Goal: Task Accomplishment & Management: Use online tool/utility

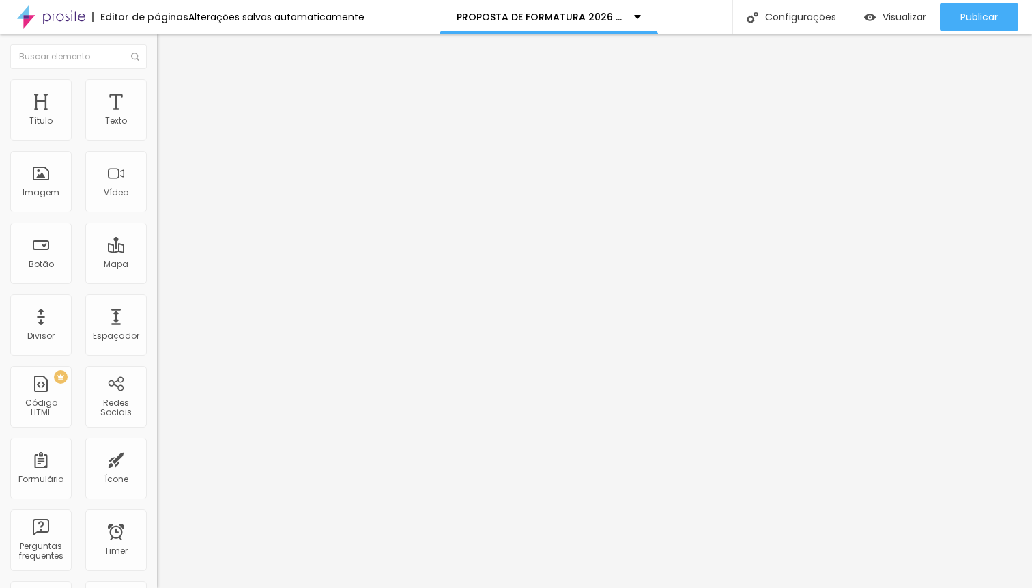
click at [157, 87] on img at bounding box center [163, 85] width 12 height 12
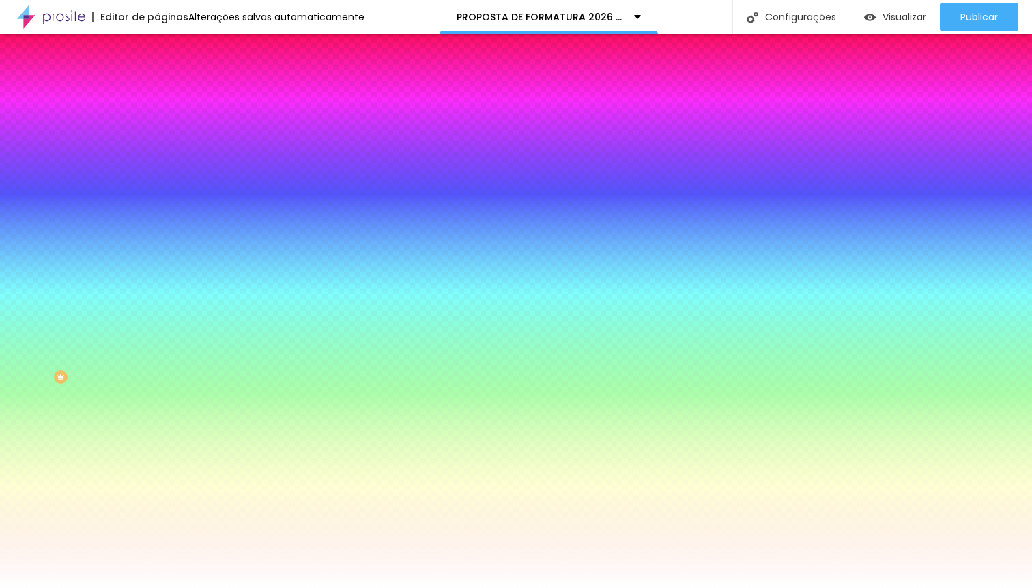
click at [157, 126] on span "Trocar imagem" at bounding box center [194, 120] width 74 height 12
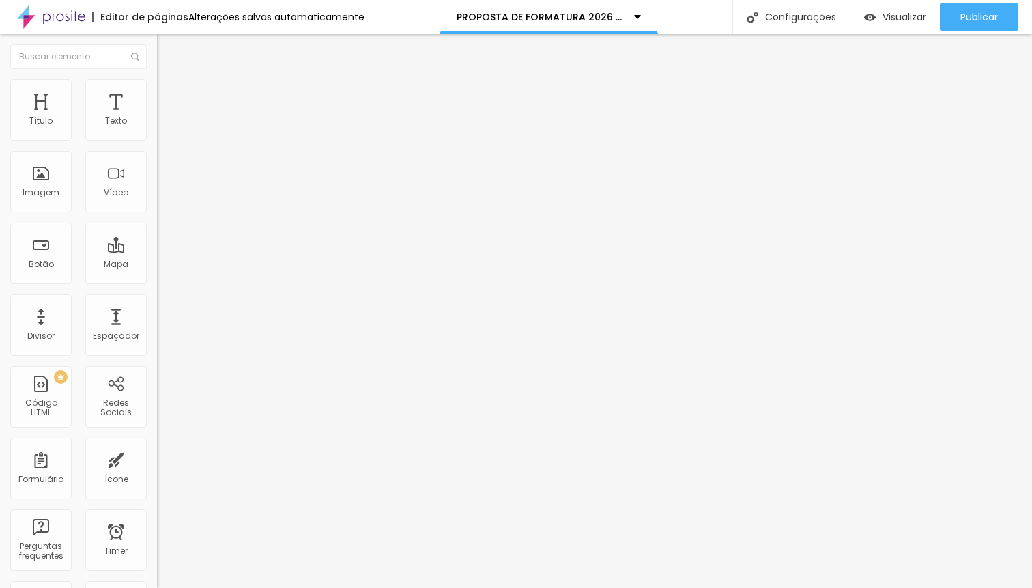
click at [169, 94] on span "Estilo" at bounding box center [179, 89] width 21 height 12
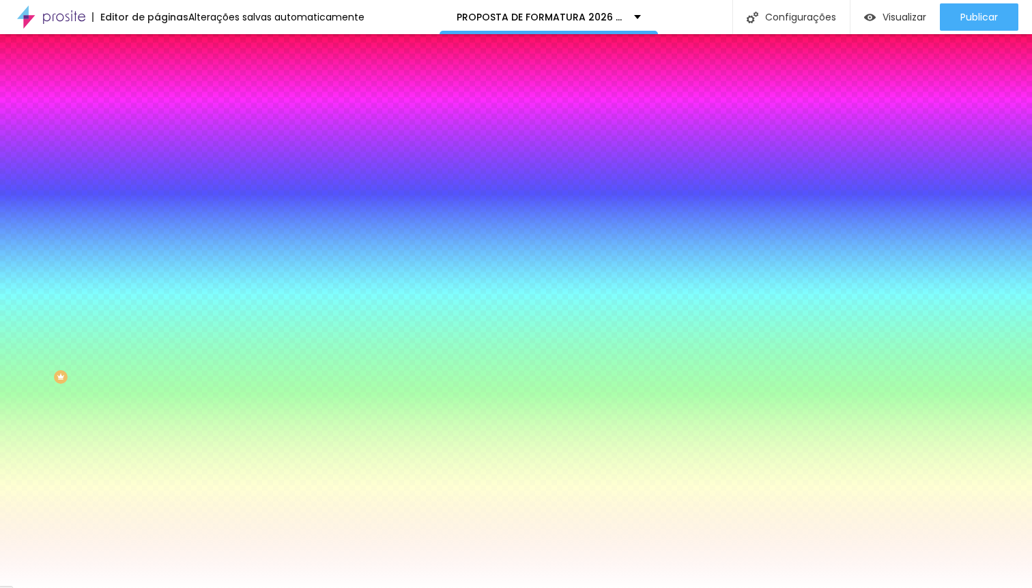
click at [157, 126] on span "Trocar imagem" at bounding box center [194, 120] width 74 height 12
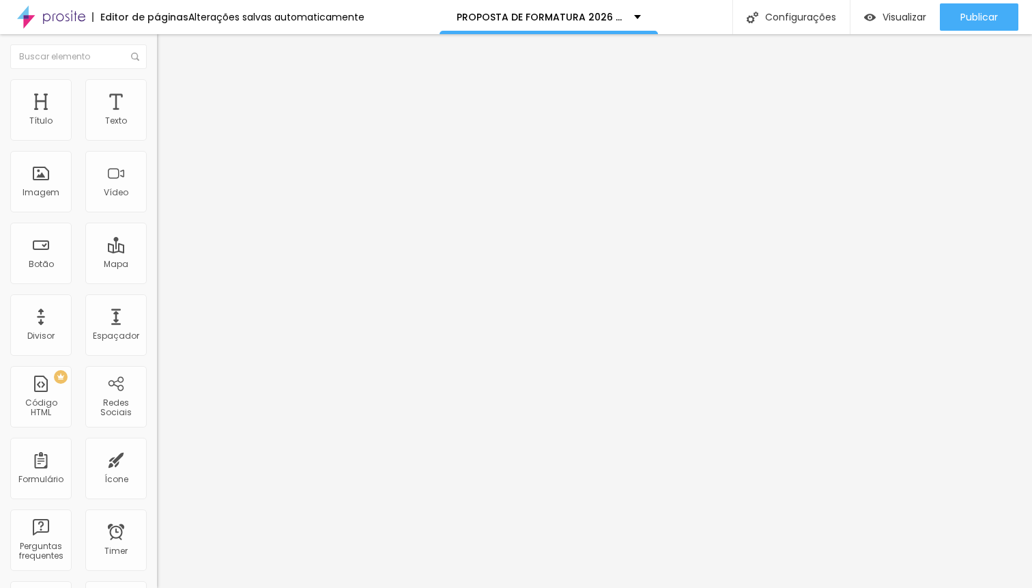
click at [157, 93] on li "Estilo" at bounding box center [235, 86] width 157 height 14
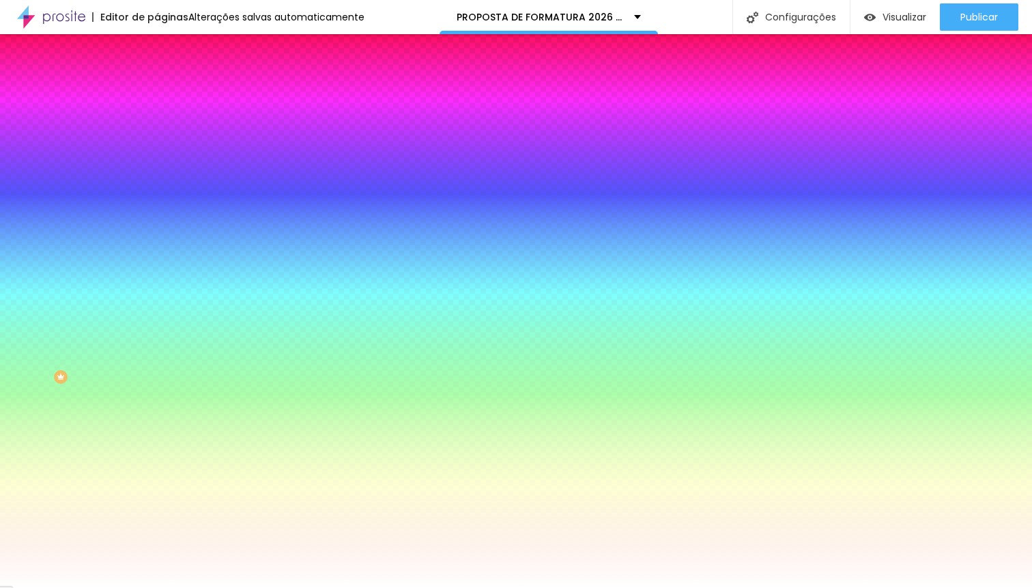
click at [157, 126] on span "Trocar imagem" at bounding box center [194, 120] width 74 height 12
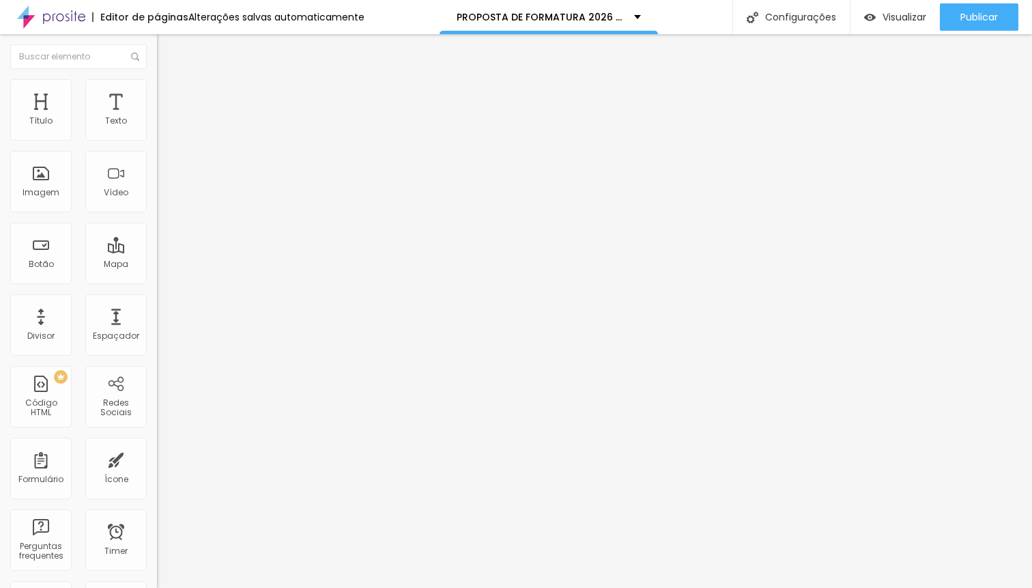
click at [157, 117] on span "Trocar imagem" at bounding box center [194, 112] width 74 height 12
click at [157, 87] on img at bounding box center [163, 85] width 12 height 12
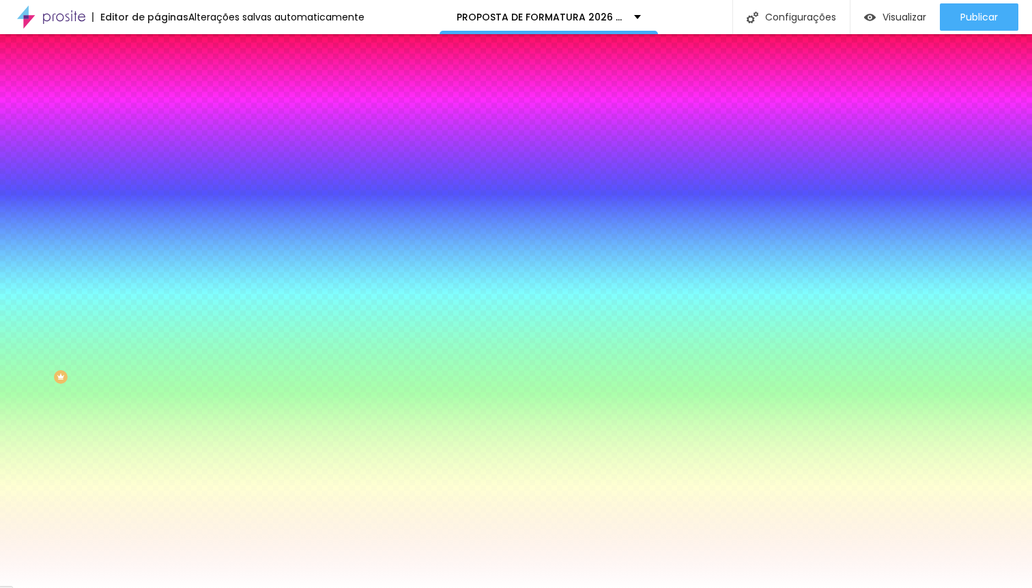
click at [157, 126] on span "Trocar imagem" at bounding box center [194, 120] width 74 height 12
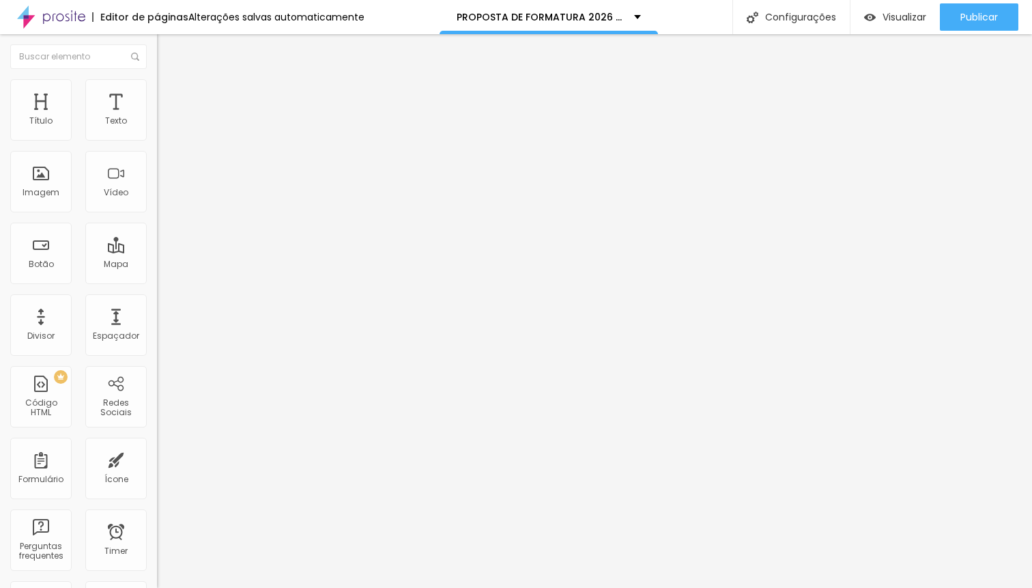
click at [157, 89] on li "Estilo" at bounding box center [235, 86] width 157 height 14
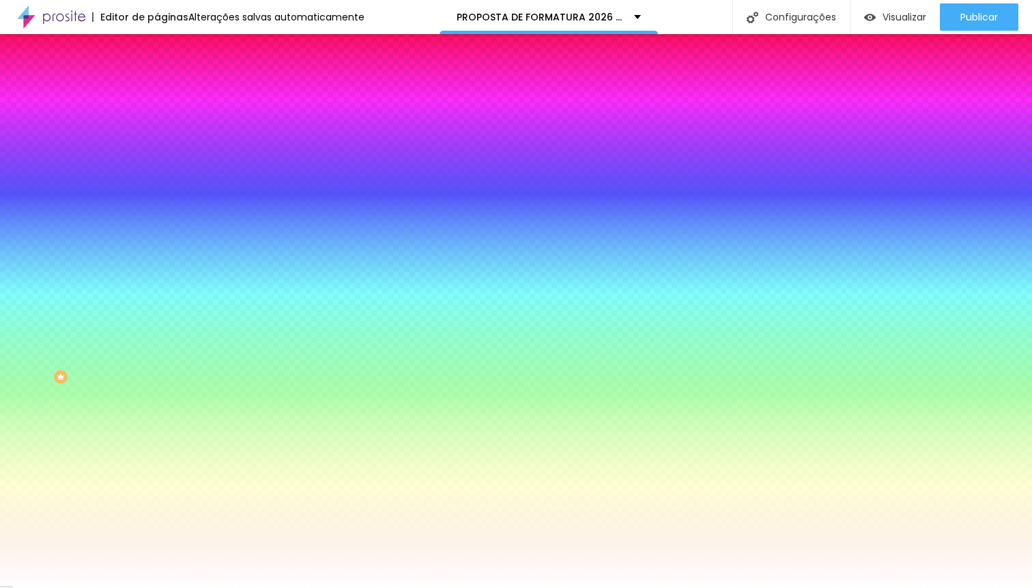
click at [157, 126] on span "Trocar imagem" at bounding box center [194, 120] width 74 height 12
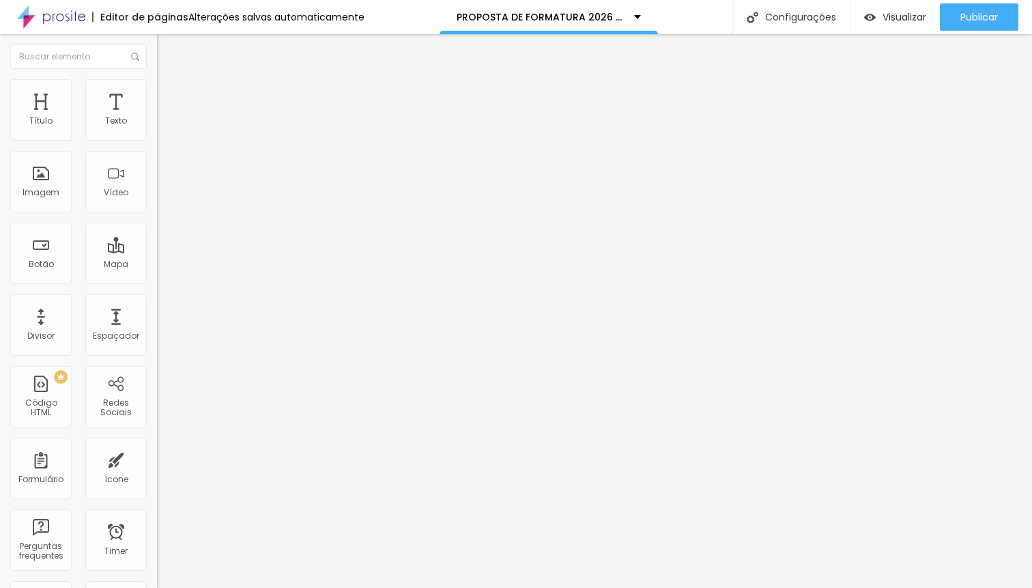
click at [157, 117] on span "Trocar imagem" at bounding box center [194, 112] width 74 height 12
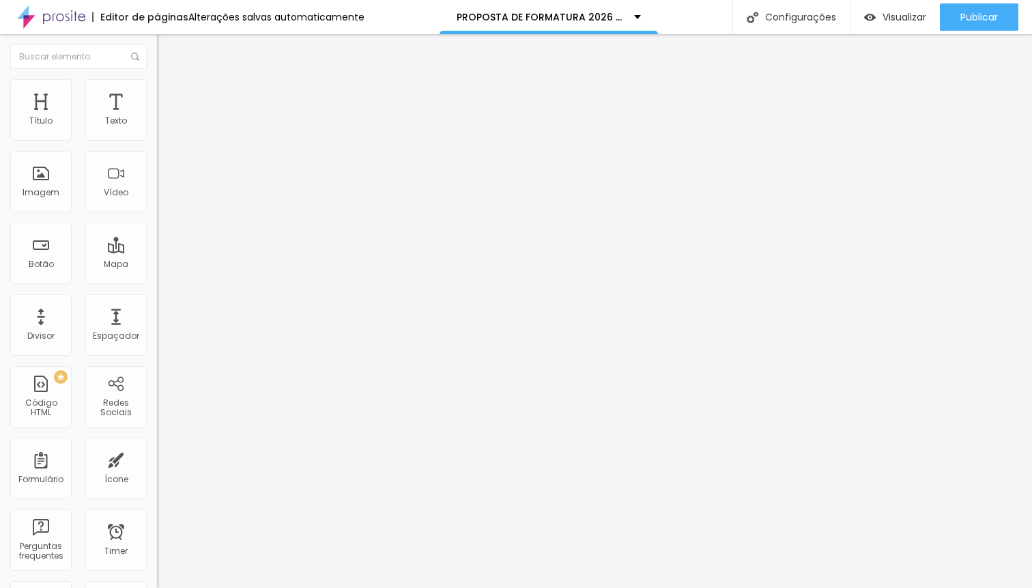
click at [157, 117] on span "Trocar imagem" at bounding box center [194, 112] width 74 height 12
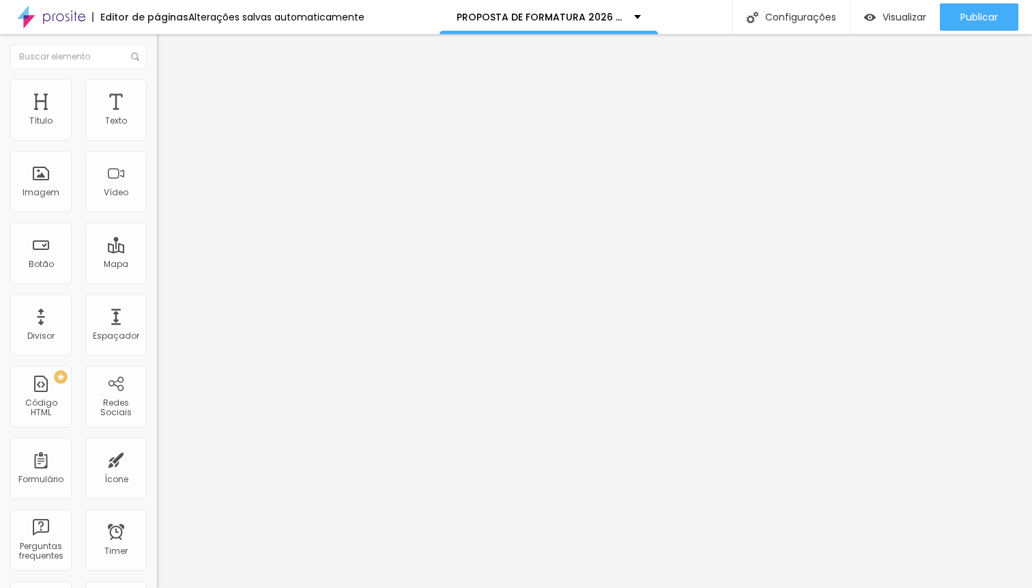
click at [157, 117] on span "Trocar imagem" at bounding box center [194, 112] width 74 height 12
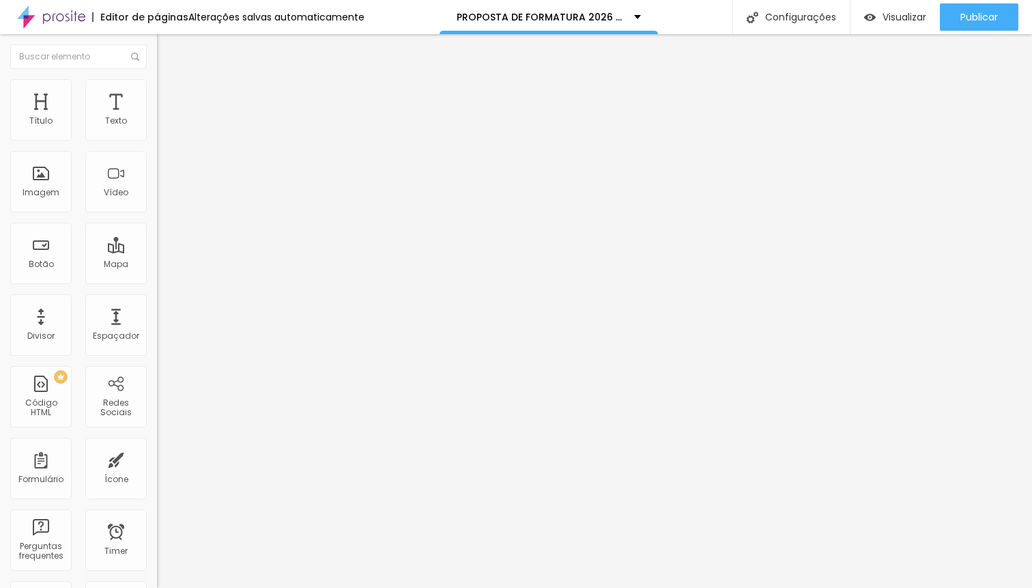
click at [157, 117] on span "Trocar imagem" at bounding box center [194, 112] width 74 height 12
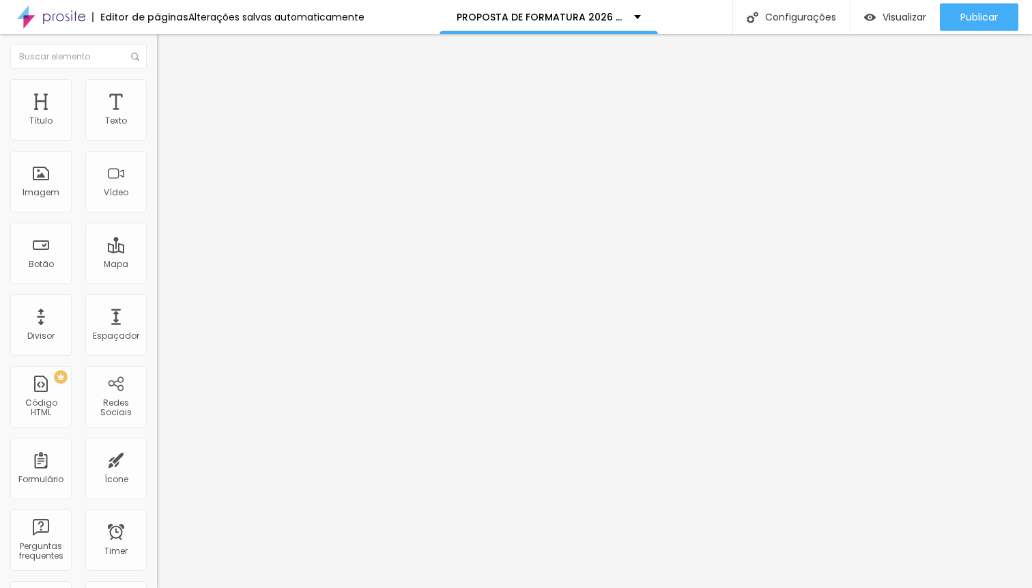
click at [278, 587] on div at bounding box center [516, 596] width 1032 height 0
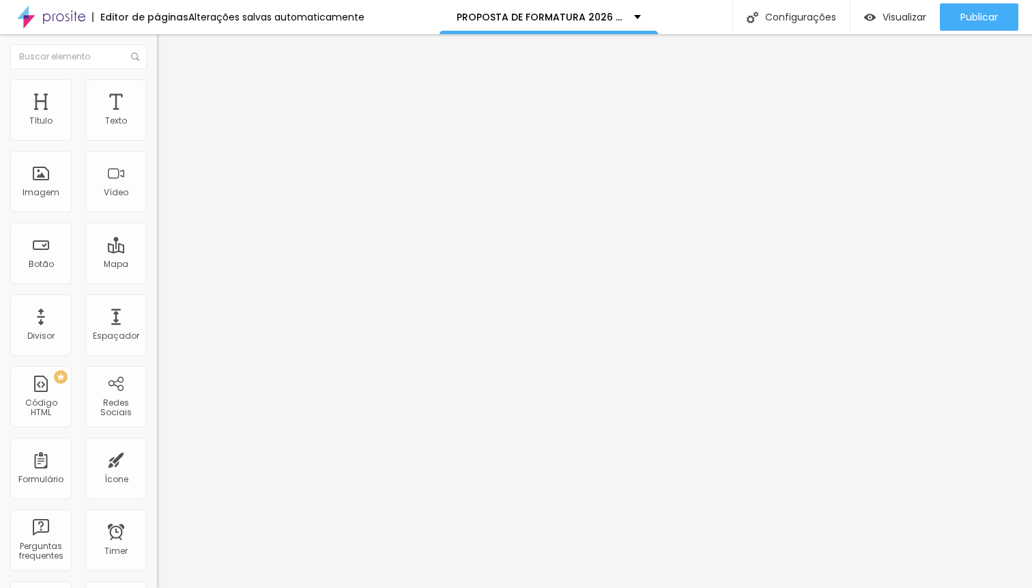
click at [157, 117] on span "Trocar imagem" at bounding box center [194, 112] width 74 height 12
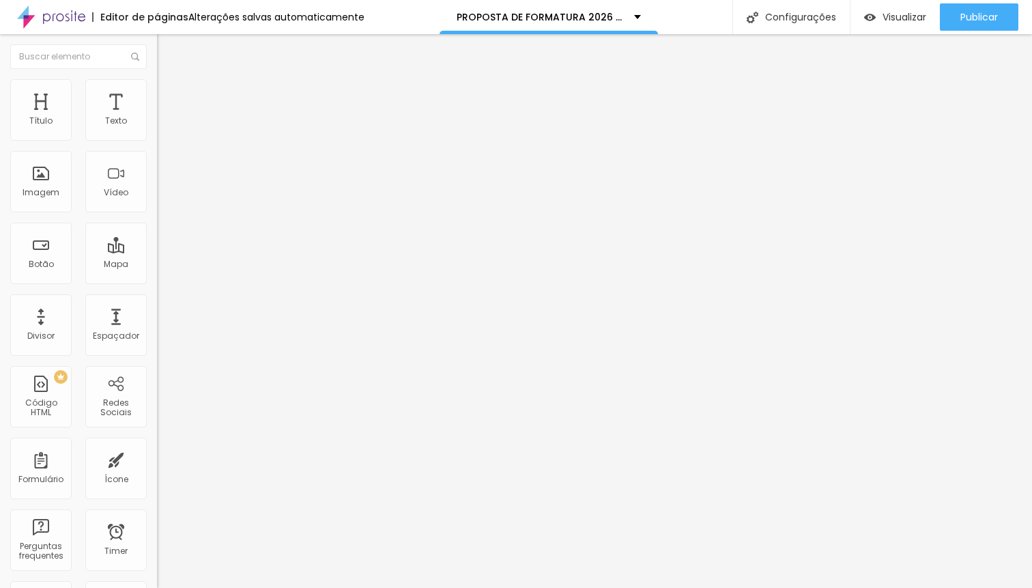
click at [157, 117] on span "Trocar imagem" at bounding box center [194, 112] width 74 height 12
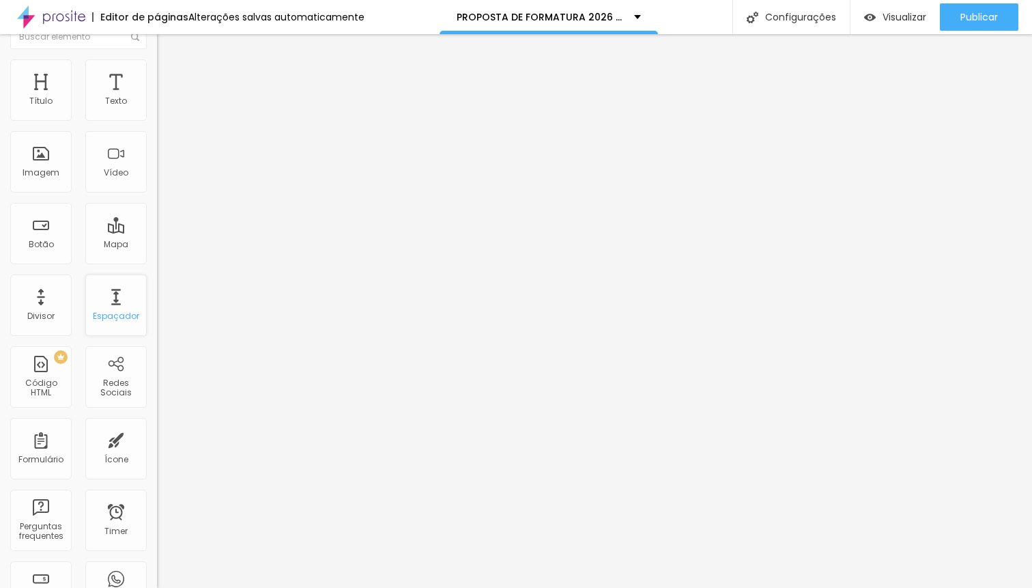
scroll to position [0, 0]
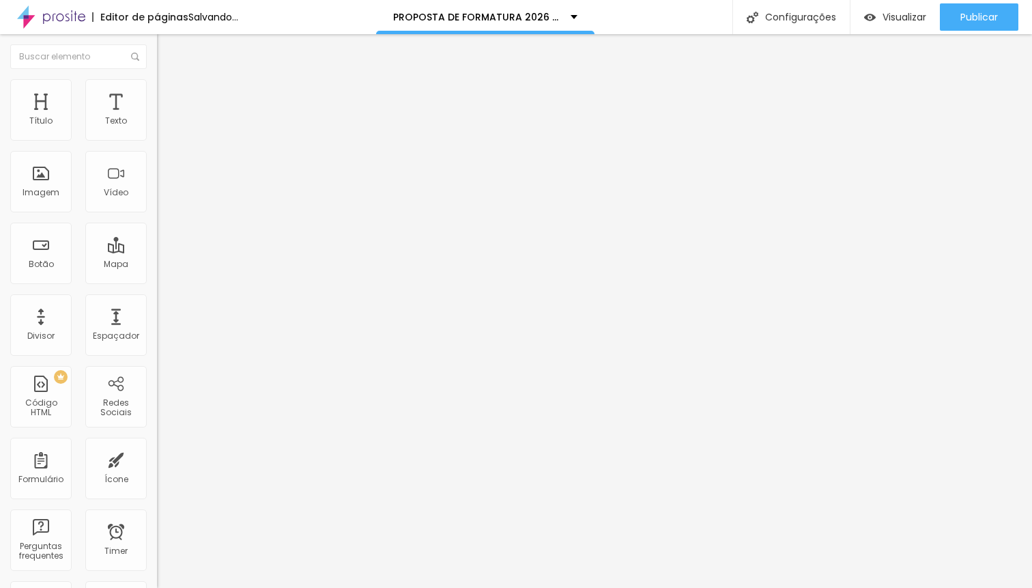
click at [157, 128] on input "text" at bounding box center [239, 122] width 164 height 14
paste input "https://www.youtube.com/watch?v=MnZKyduvZDo&t=1s"
type input "https://www.youtube.com/watch?v=MnZKyduvZDo&t=1s"
click at [157, 265] on div at bounding box center [235, 265] width 157 height 0
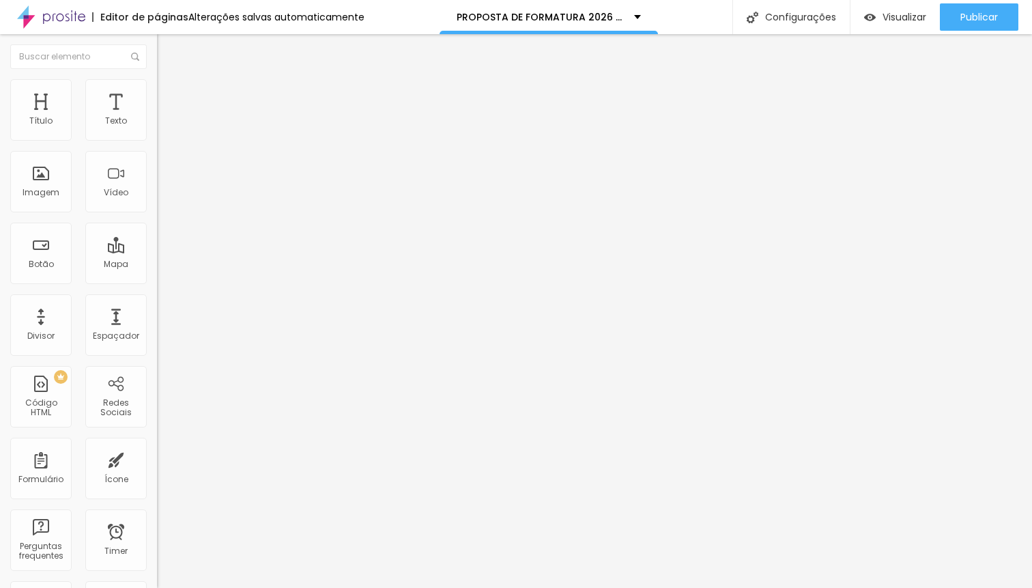
scroll to position [0, 0]
click at [157, 265] on div at bounding box center [235, 265] width 157 height 0
click at [157, 204] on span "4:3 Standard" at bounding box center [184, 198] width 55 height 12
click at [157, 212] on span "Ultrawide" at bounding box center [176, 207] width 39 height 12
click at [157, 205] on div "Proporção 21:9 Ultrawide Ultrawide 21:9 Wide 16:9 Standard 4:3 Vertical 1 3:4 V…" at bounding box center [235, 217] width 157 height 62
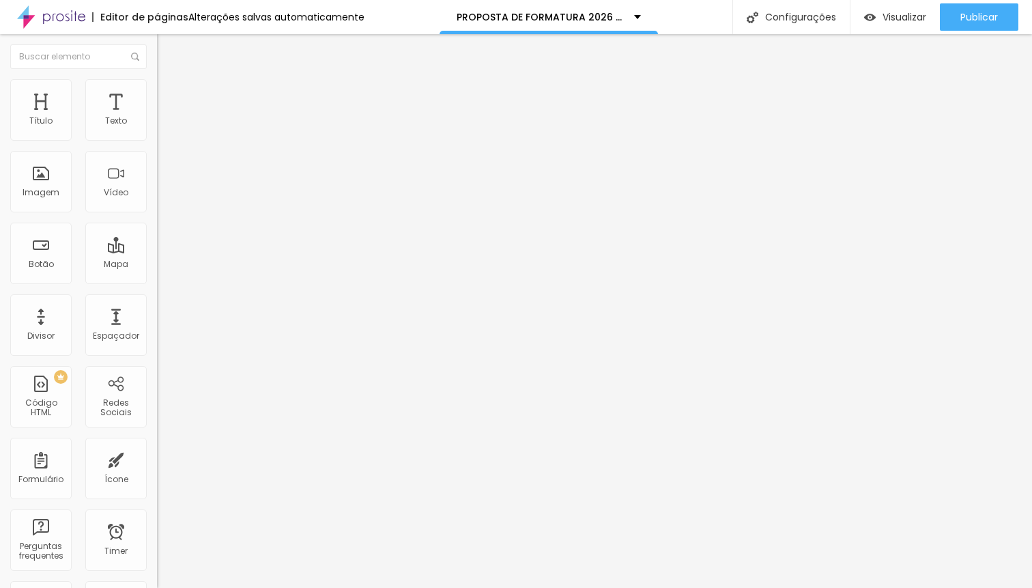
click at [157, 233] on span "Standard" at bounding box center [177, 228] width 41 height 12
click at [157, 89] on li "Estilo" at bounding box center [235, 86] width 157 height 14
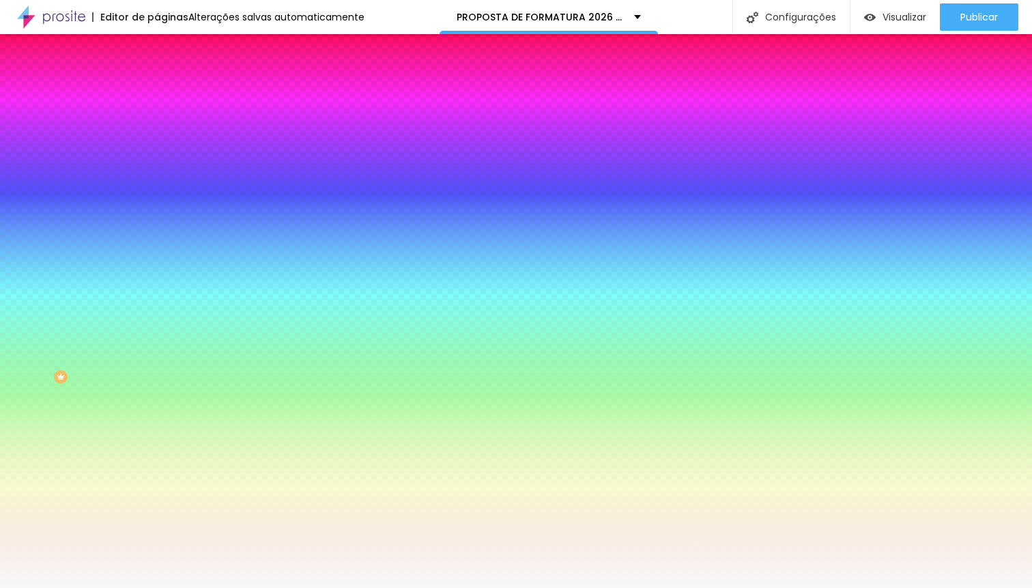
click at [157, 126] on span "Trocar imagem" at bounding box center [194, 120] width 74 height 12
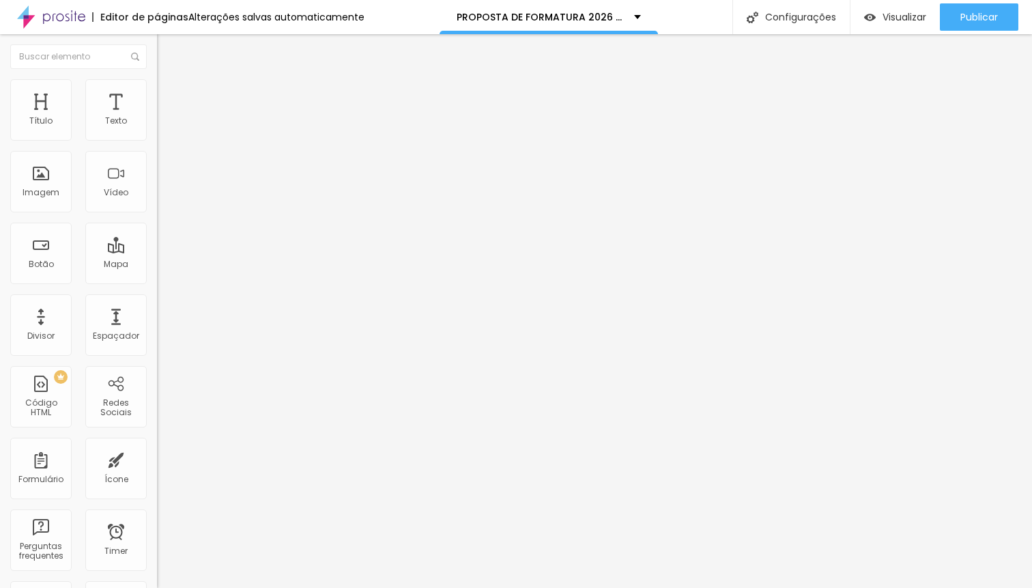
click at [169, 94] on span "Estilo" at bounding box center [179, 89] width 21 height 12
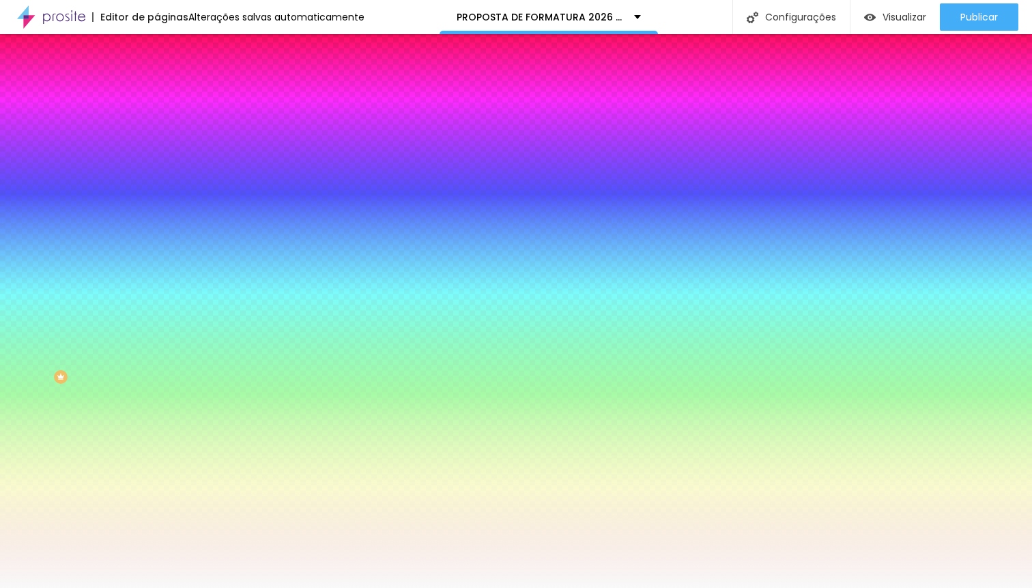
click at [157, 126] on span "Trocar imagem" at bounding box center [194, 120] width 74 height 12
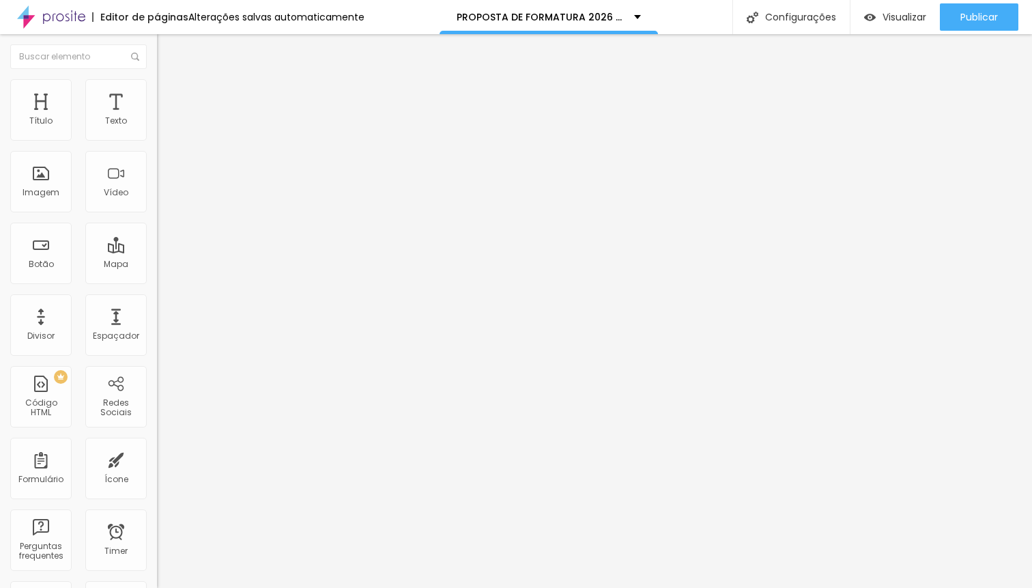
click at [157, 91] on li "Estilo" at bounding box center [235, 86] width 157 height 14
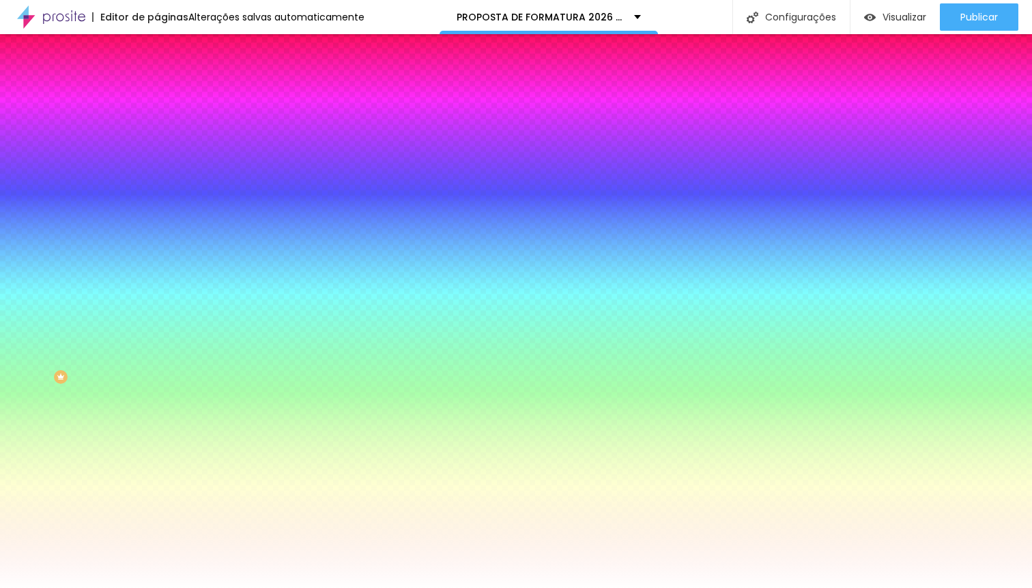
click at [157, 126] on span "Trocar imagem" at bounding box center [194, 120] width 74 height 12
